Goal: Information Seeking & Learning: Learn about a topic

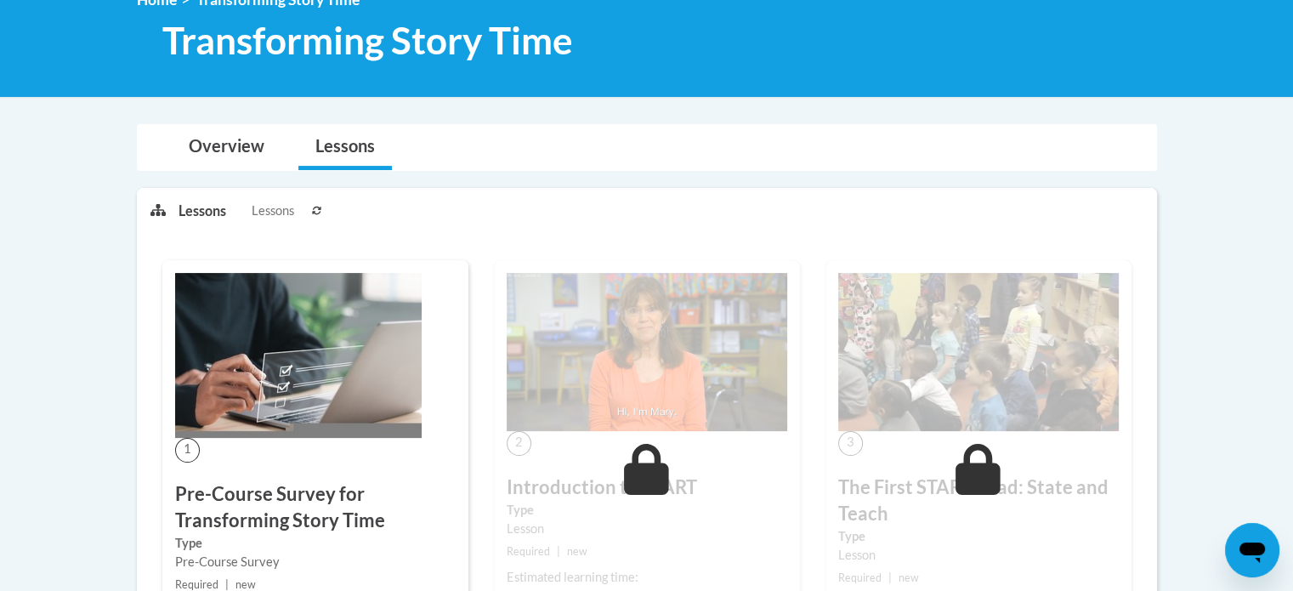
scroll to position [462, 0]
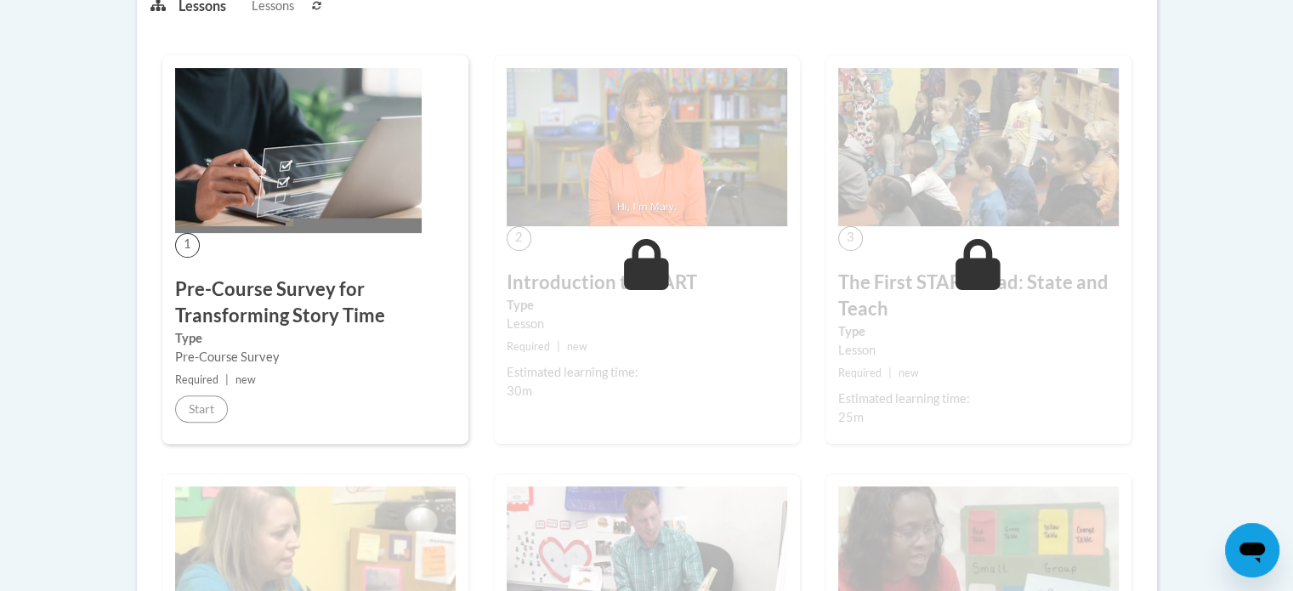
scroll to position [10, 0]
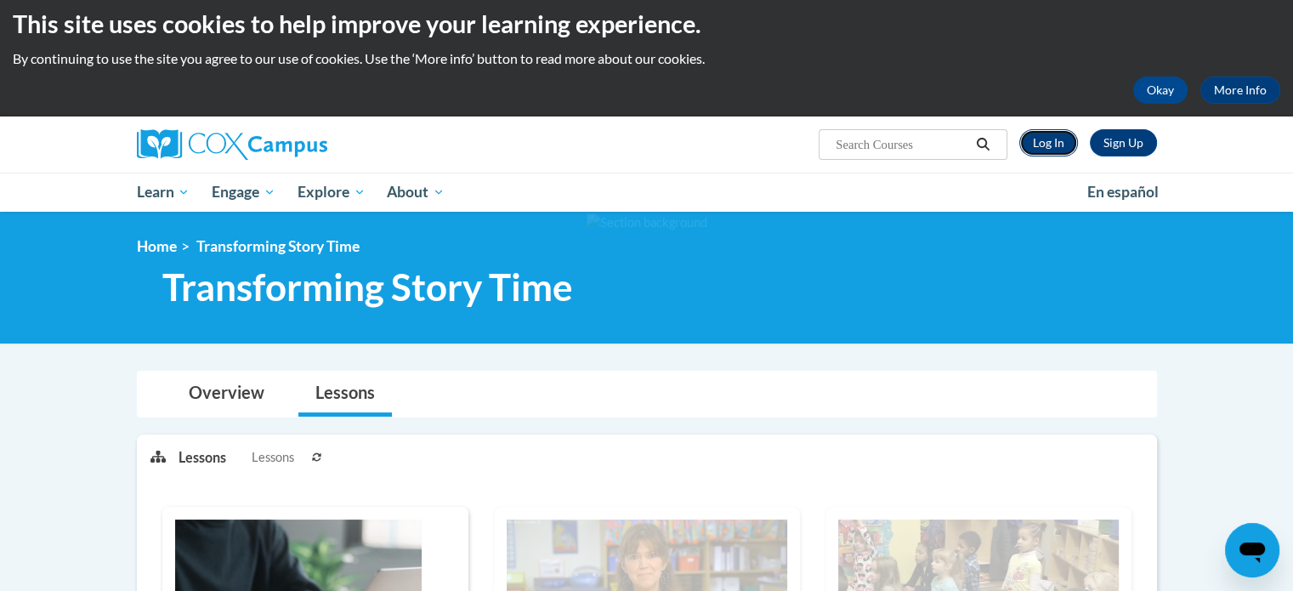
click at [1051, 135] on link "Log In" at bounding box center [1048, 142] width 59 height 27
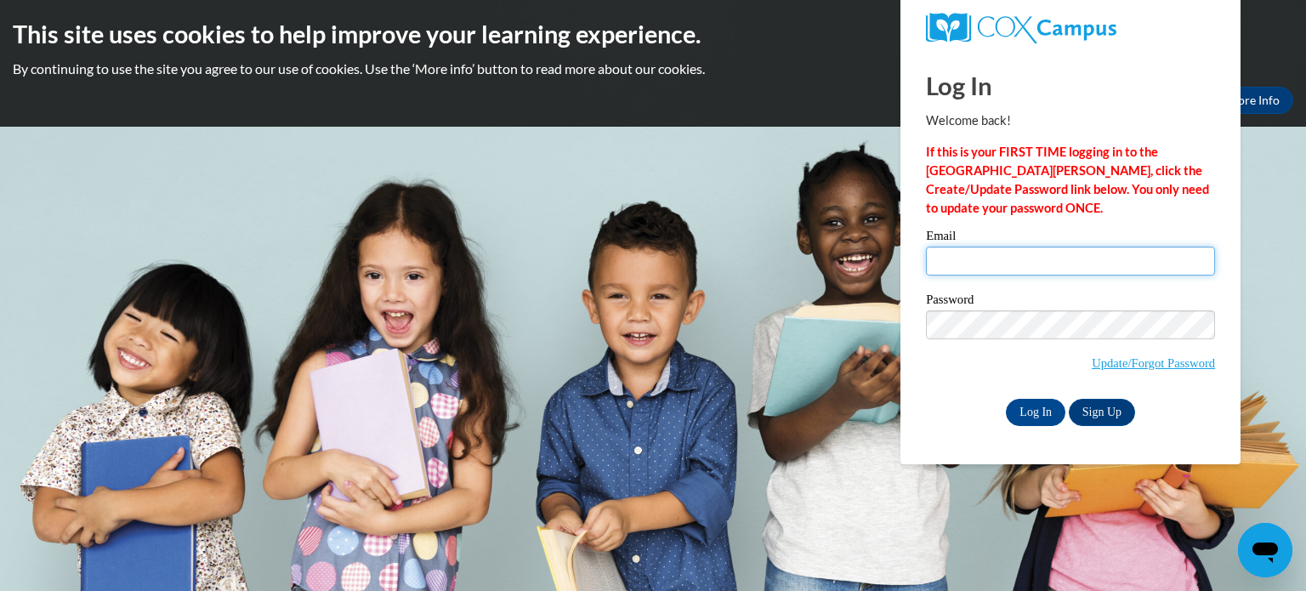
type input "geepenn96@gmail.com"
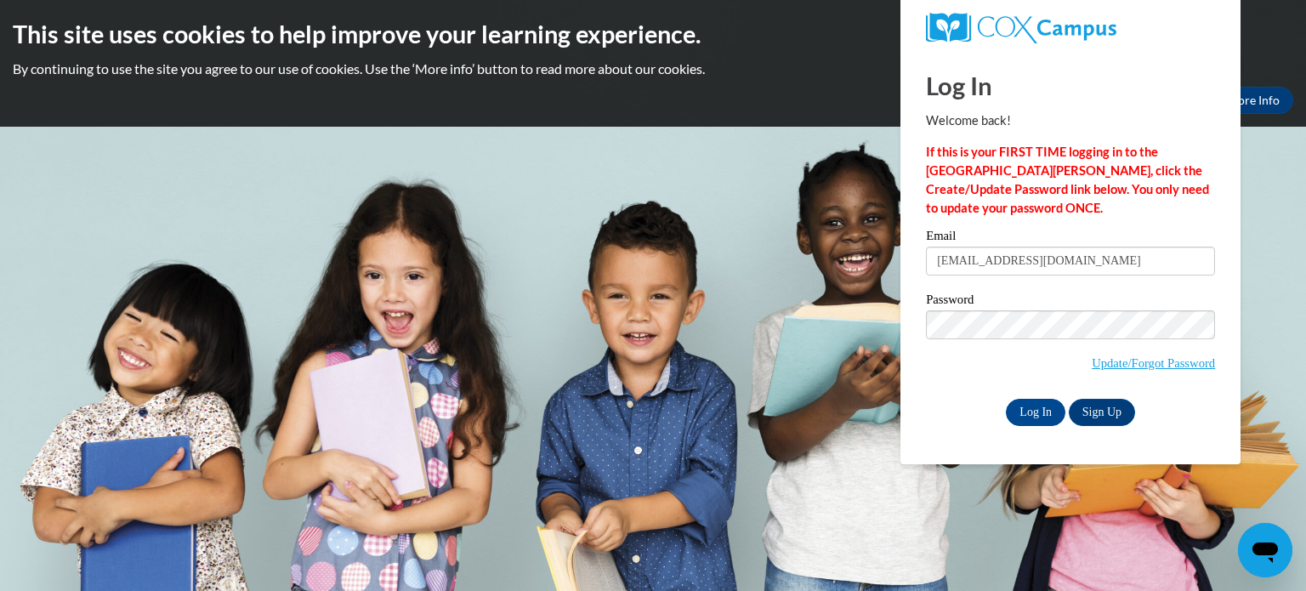
click at [1025, 397] on div "Email geepenn96@gmail.com Password Update/Forgot Password Log In Sign Up OR" at bounding box center [1070, 328] width 289 height 196
click at [1030, 402] on input "Log In" at bounding box center [1036, 412] width 60 height 27
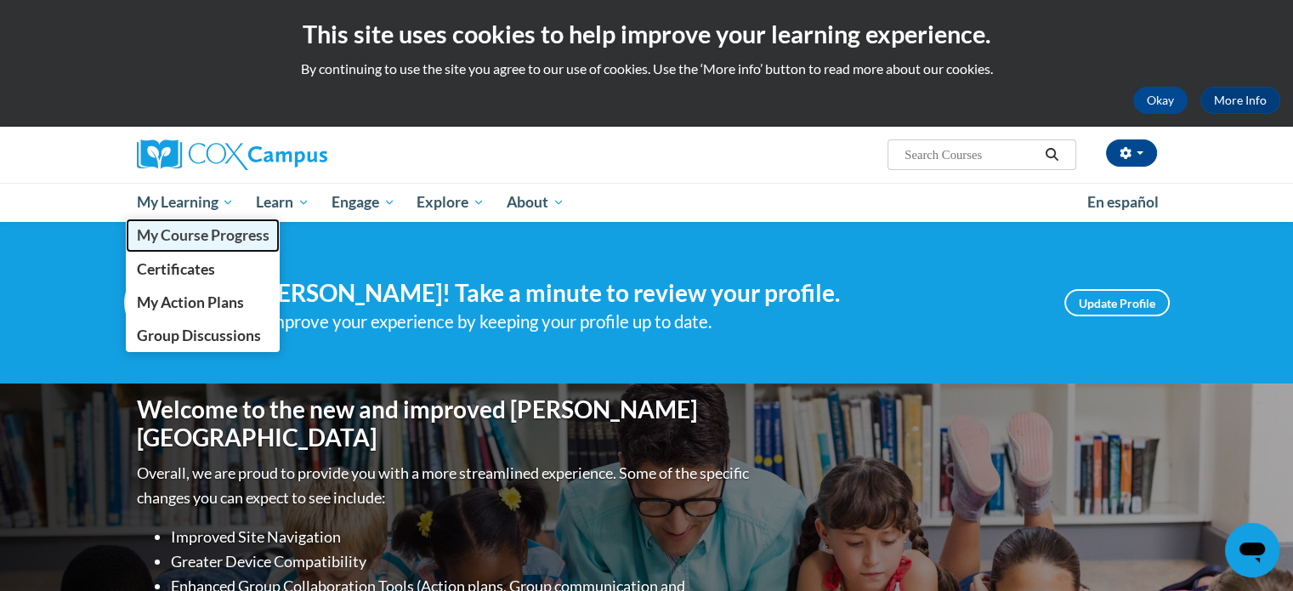
click at [203, 232] on span "My Course Progress" at bounding box center [202, 235] width 133 height 18
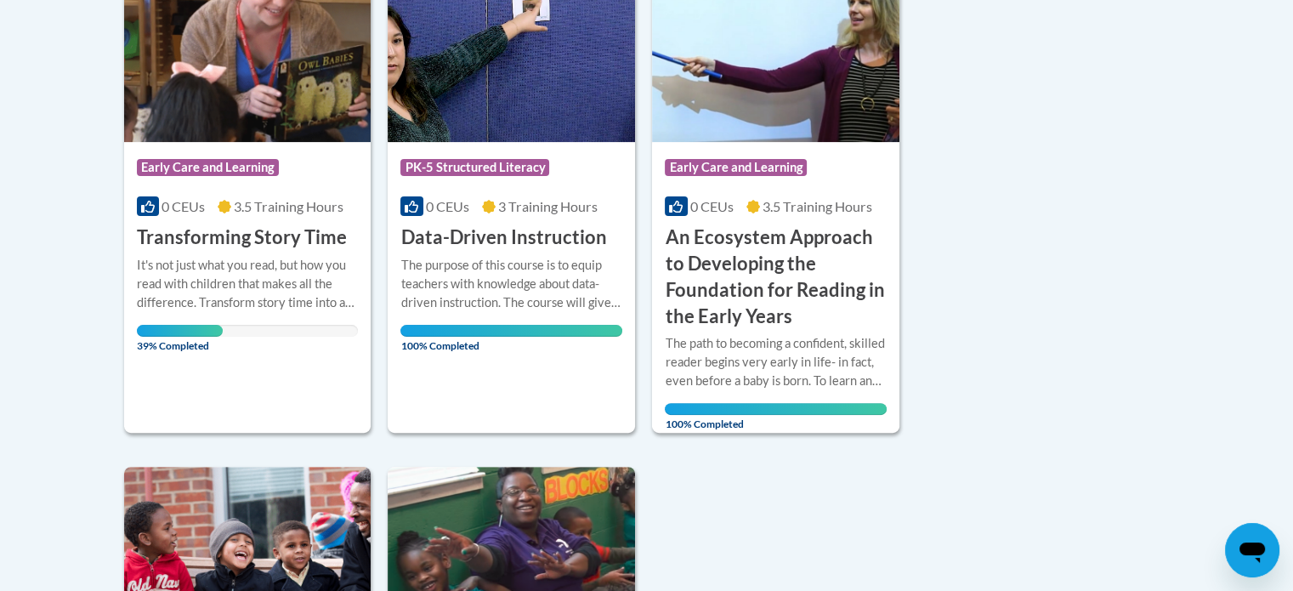
scroll to position [459, 0]
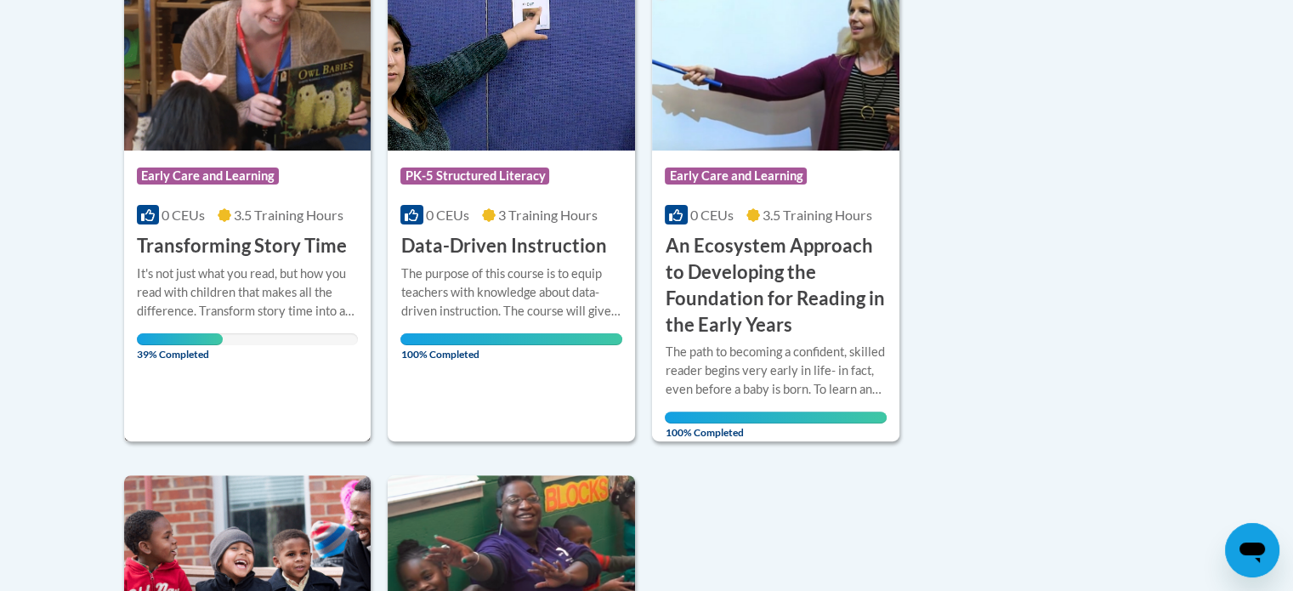
click at [323, 319] on div "It's not just what you read, but how you read with children that makes all the …" at bounding box center [248, 292] width 222 height 56
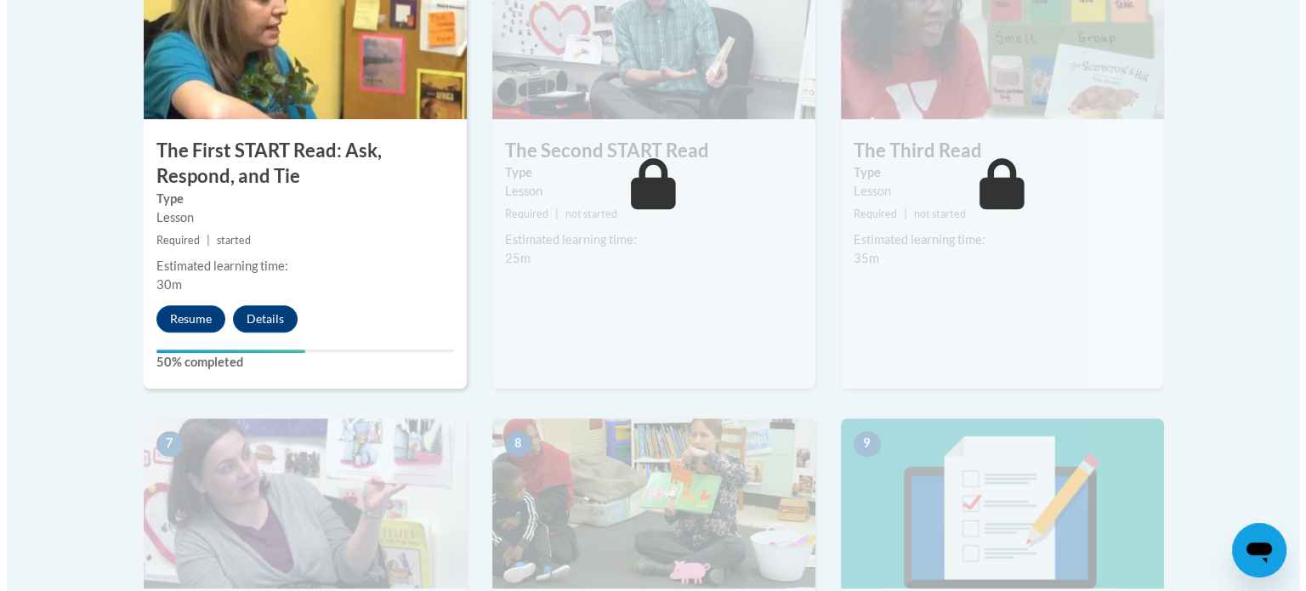
scroll to position [1095, 0]
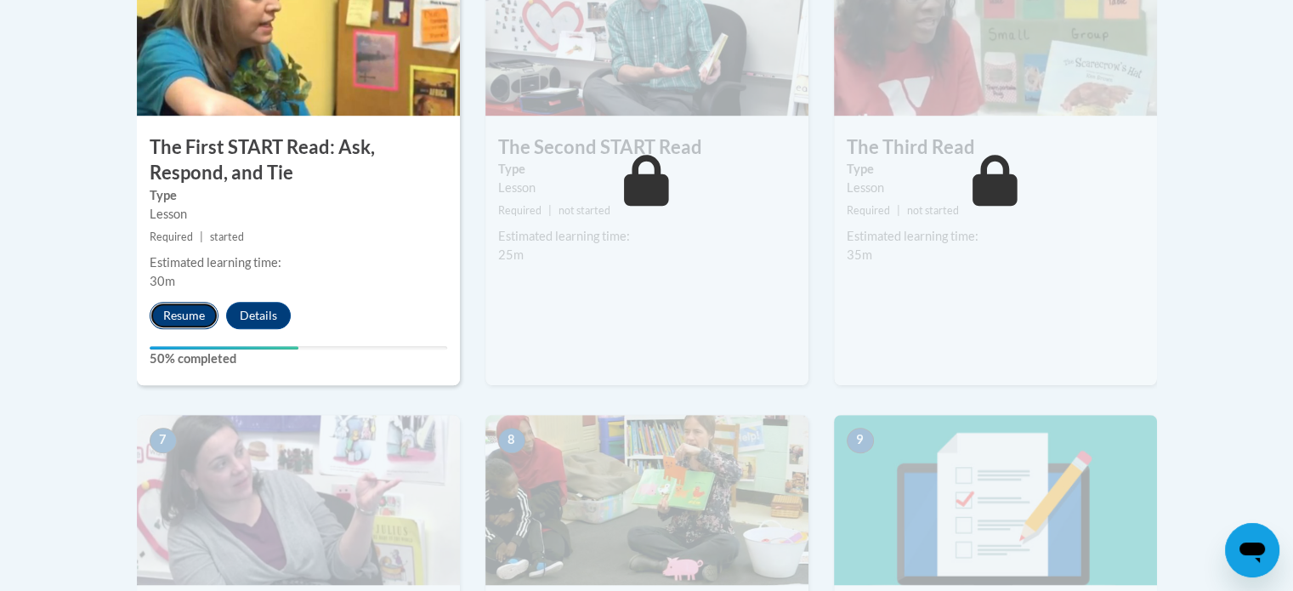
click at [197, 315] on button "Resume" at bounding box center [184, 315] width 69 height 27
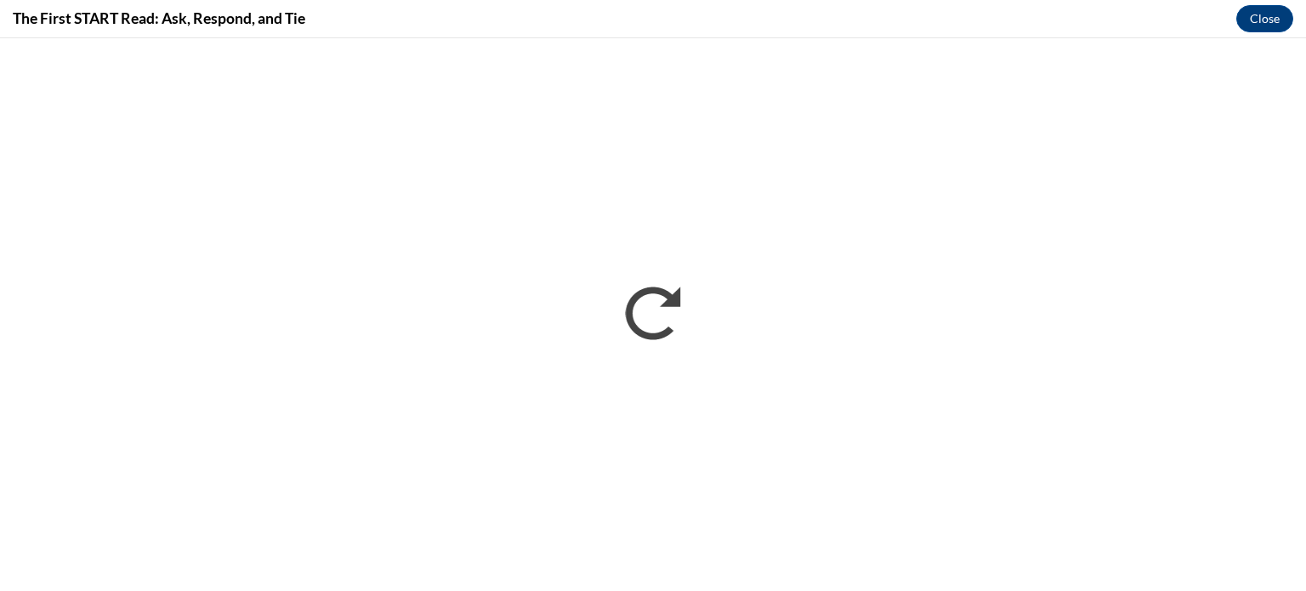
scroll to position [0, 0]
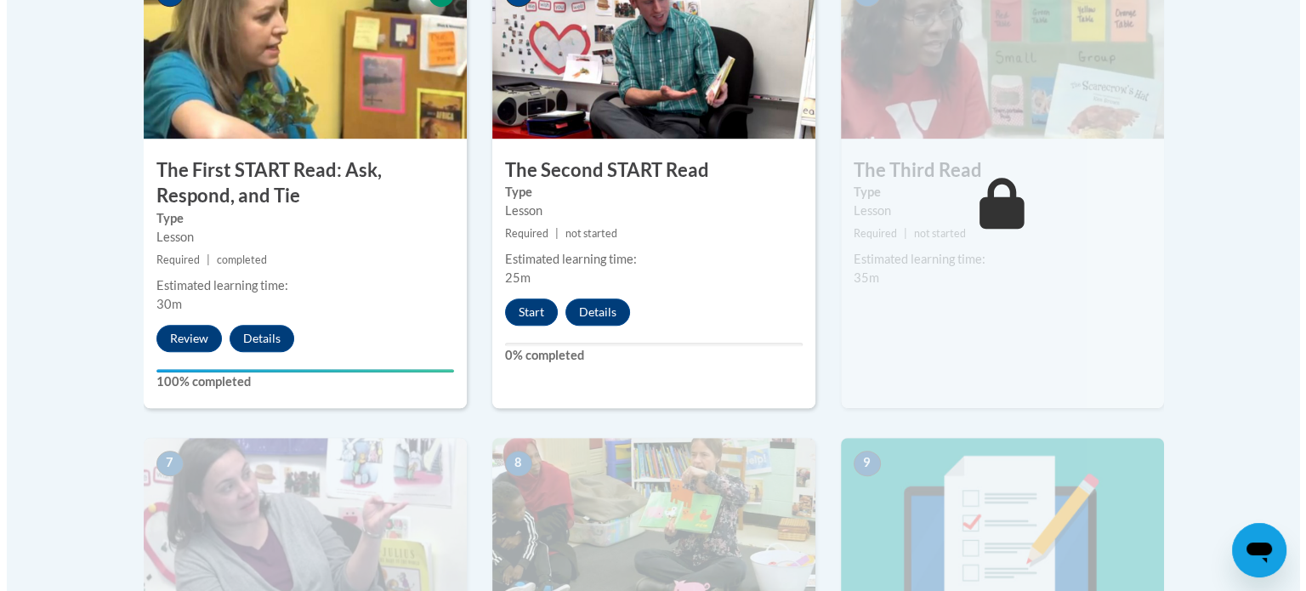
scroll to position [1047, 0]
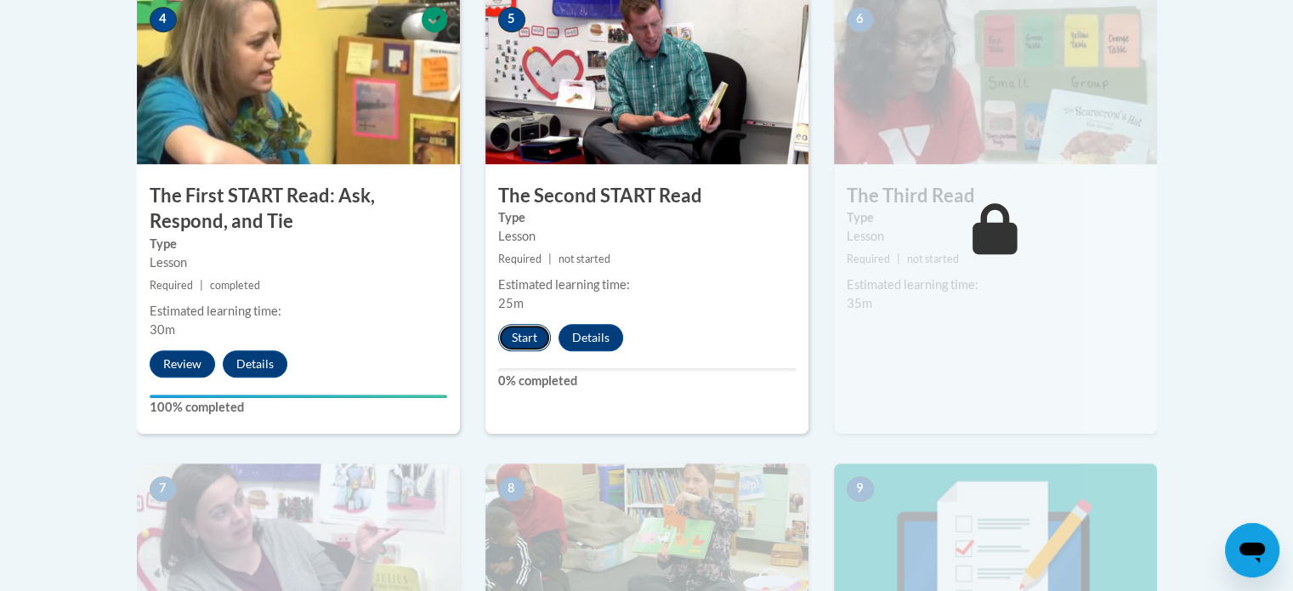
click at [532, 339] on button "Start" at bounding box center [524, 337] width 53 height 27
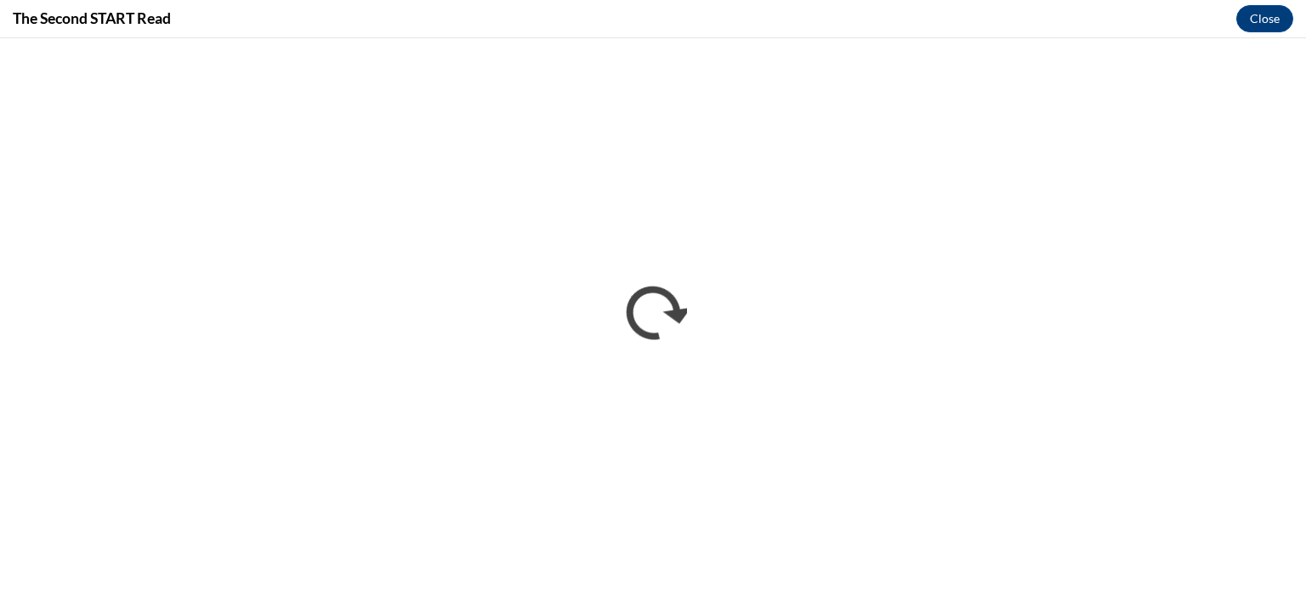
scroll to position [0, 0]
